Goal: Task Accomplishment & Management: Complete application form

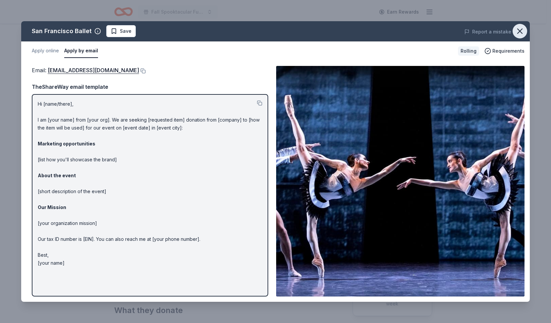
click at [520, 30] on icon "button" at bounding box center [519, 30] width 9 height 9
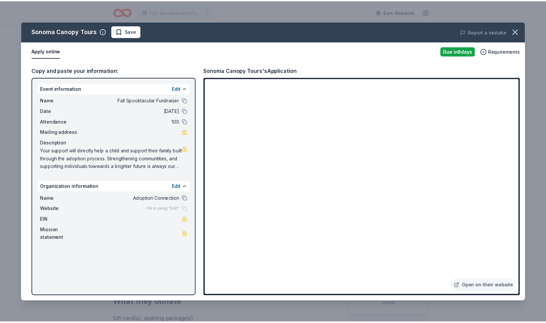
scroll to position [65, 0]
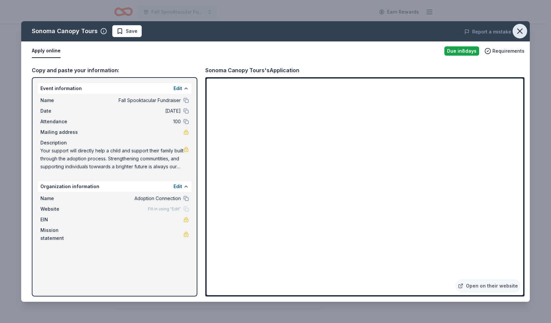
click at [524, 31] on icon "button" at bounding box center [519, 30] width 9 height 9
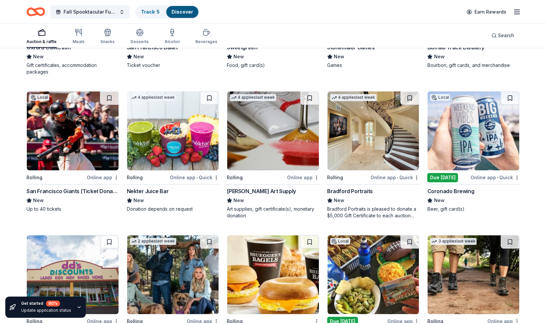
scroll to position [1743, 0]
click at [81, 141] on img at bounding box center [73, 130] width 92 height 79
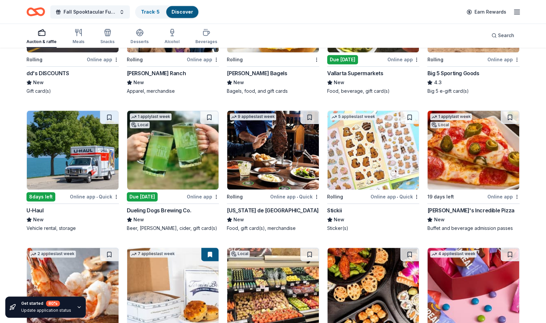
scroll to position [2005, 0]
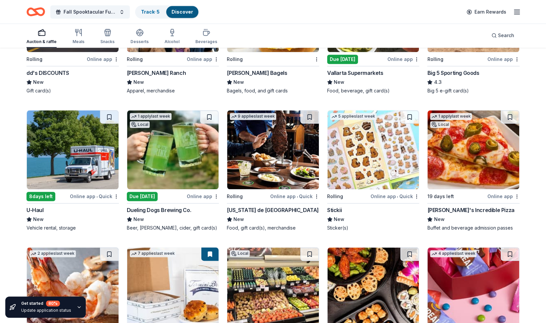
click at [352, 163] on img at bounding box center [374, 149] width 92 height 79
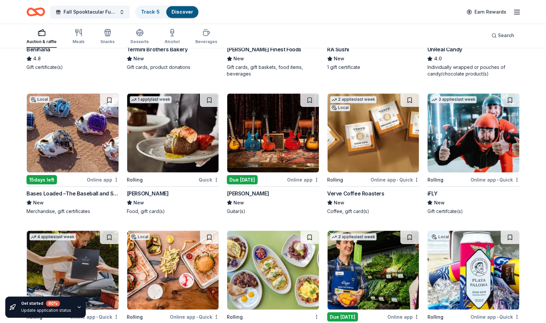
scroll to position [2303, 0]
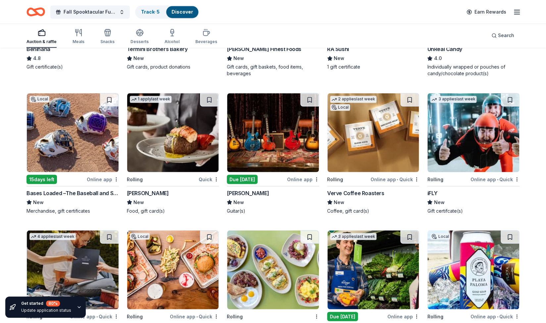
click at [475, 130] on img at bounding box center [474, 132] width 92 height 79
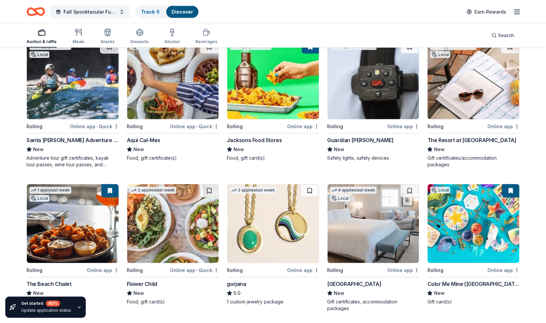
scroll to position [1075, 0]
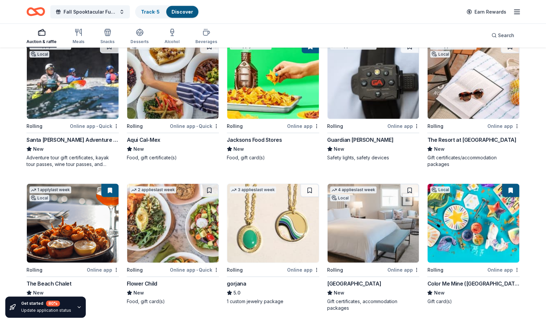
click at [450, 219] on img at bounding box center [474, 223] width 92 height 79
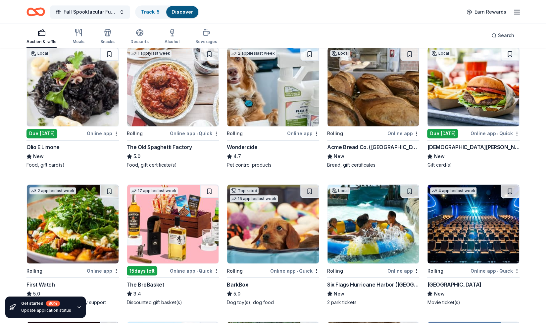
scroll to position [650, 0]
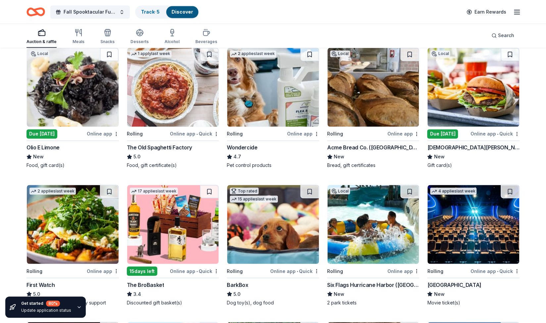
click at [267, 221] on img at bounding box center [273, 224] width 92 height 79
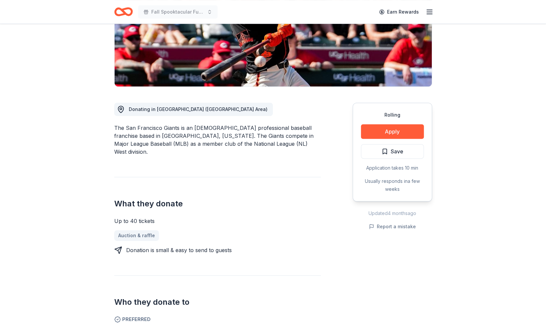
scroll to position [115, 0]
click at [380, 129] on button "Apply" at bounding box center [392, 131] width 63 height 15
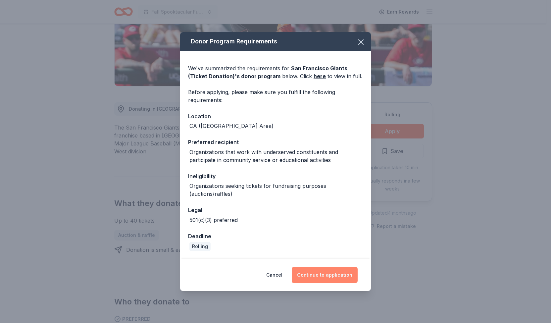
click at [332, 277] on button "Continue to application" at bounding box center [325, 275] width 66 height 16
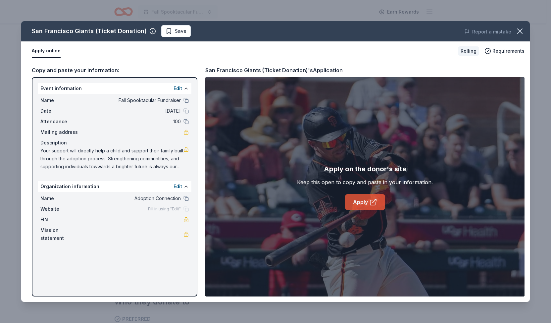
click at [364, 202] on link "Apply" at bounding box center [365, 202] width 40 height 16
click at [519, 31] on icon "button" at bounding box center [519, 30] width 9 height 9
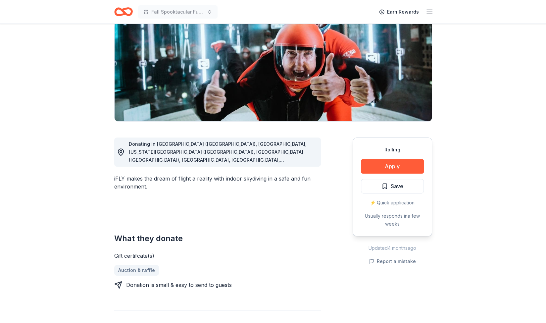
scroll to position [80, 0]
click at [395, 165] on button "Apply" at bounding box center [392, 166] width 63 height 15
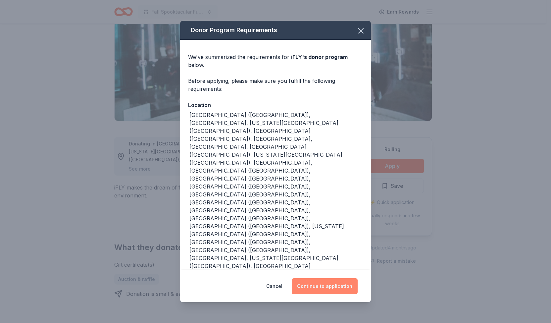
click at [324, 278] on button "Continue to application" at bounding box center [325, 286] width 66 height 16
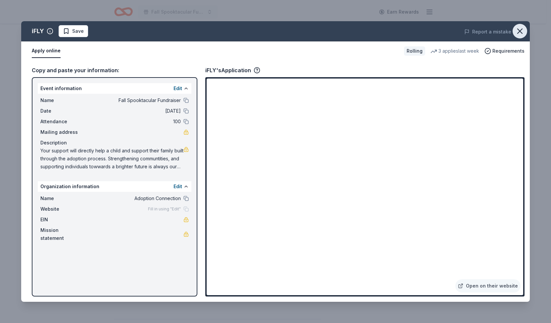
click at [521, 29] on icon "button" at bounding box center [520, 31] width 5 height 5
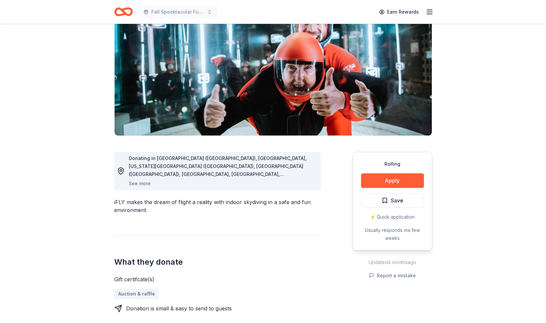
scroll to position [0, 0]
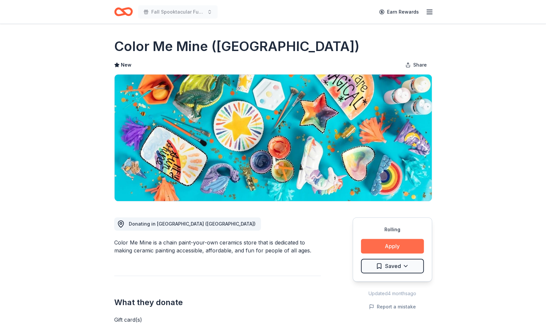
click at [385, 244] on button "Apply" at bounding box center [392, 246] width 63 height 15
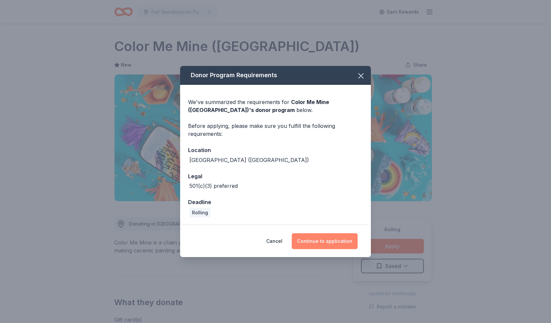
click at [317, 240] on button "Continue to application" at bounding box center [325, 241] width 66 height 16
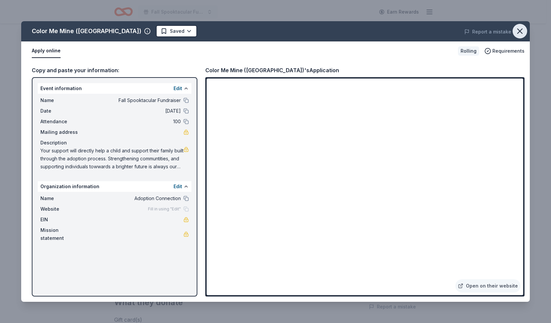
click at [522, 32] on icon "button" at bounding box center [519, 30] width 9 height 9
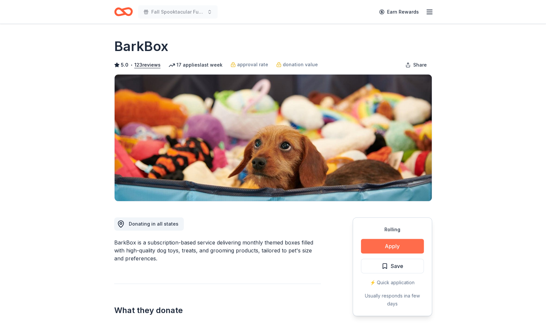
click at [383, 245] on button "Apply" at bounding box center [392, 246] width 63 height 15
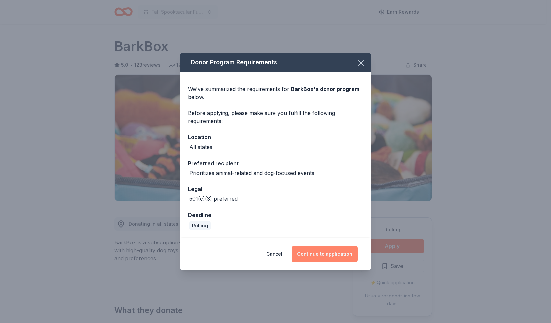
click at [337, 253] on button "Continue to application" at bounding box center [325, 254] width 66 height 16
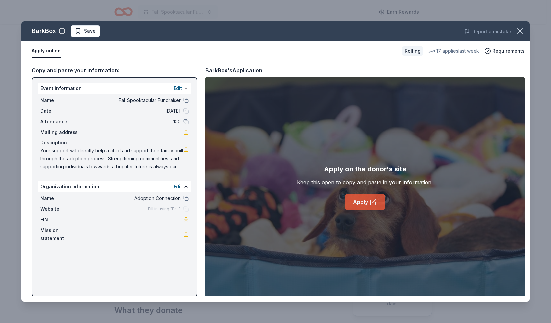
click at [356, 202] on link "Apply" at bounding box center [365, 202] width 40 height 16
